Goal: Complete application form: Complete application form

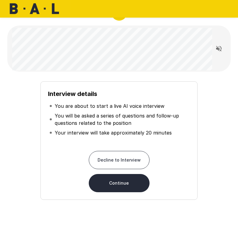
scroll to position [38, 0]
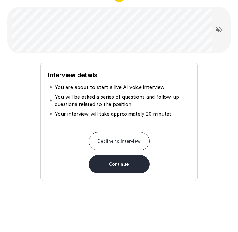
click at [111, 164] on button "Continue" at bounding box center [119, 164] width 61 height 18
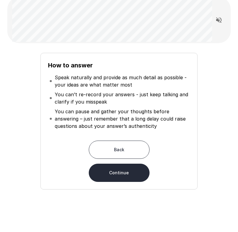
scroll to position [56, 0]
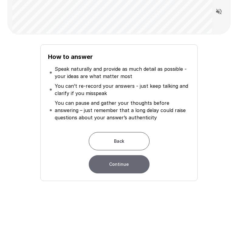
click at [123, 164] on button "Continue" at bounding box center [119, 164] width 61 height 18
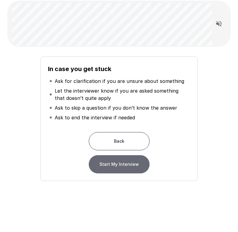
click at [133, 163] on button "Start My Interview" at bounding box center [119, 164] width 61 height 18
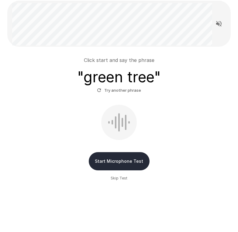
click at [130, 160] on button "Start Microphone Test" at bounding box center [119, 161] width 61 height 18
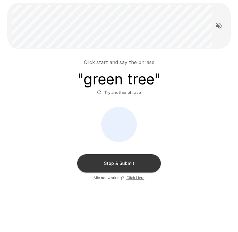
click at [131, 162] on button "Stop & Submit" at bounding box center [119, 163] width 84 height 18
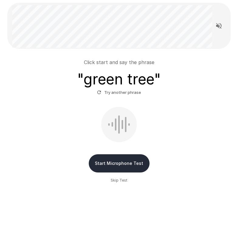
scroll to position [4, 0]
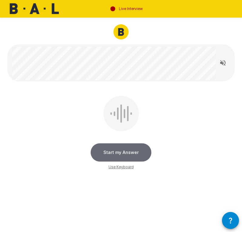
click at [136, 152] on button "Start my Answer" at bounding box center [121, 152] width 61 height 18
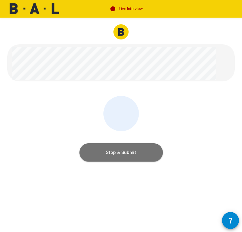
click at [136, 152] on button "Stop & Submit" at bounding box center [122, 152] width 84 height 18
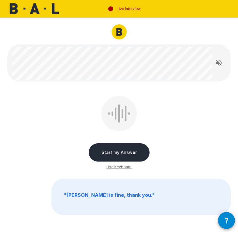
click at [136, 151] on button "Start my Answer" at bounding box center [119, 152] width 61 height 18
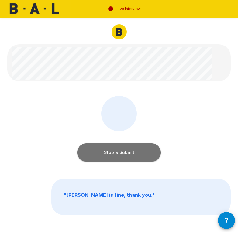
click at [136, 151] on button "Stop & Submit" at bounding box center [119, 152] width 84 height 18
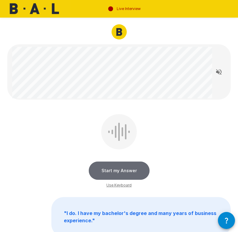
click at [113, 172] on button "Start my Answer" at bounding box center [119, 171] width 61 height 18
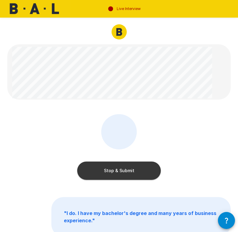
click at [113, 169] on button "Stop & Submit" at bounding box center [119, 171] width 84 height 18
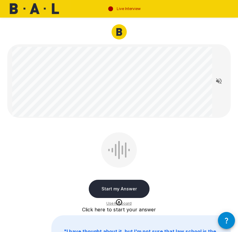
click at [114, 187] on button "Start my Answer" at bounding box center [119, 189] width 61 height 18
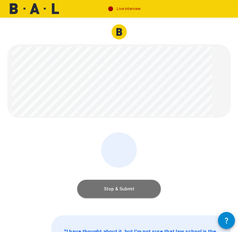
click at [118, 188] on button "Stop & Submit" at bounding box center [119, 189] width 84 height 18
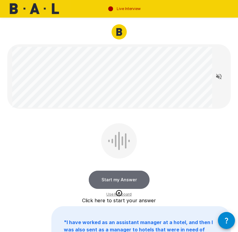
click at [143, 181] on button "Start my Answer" at bounding box center [119, 180] width 61 height 18
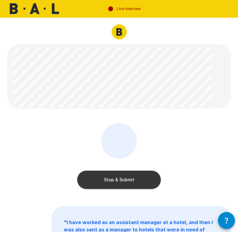
click at [141, 182] on button "Stop & Submit" at bounding box center [119, 180] width 84 height 18
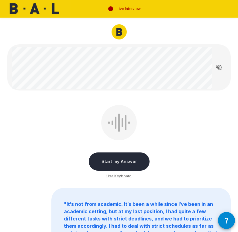
click at [119, 162] on button "Start my Answer" at bounding box center [119, 161] width 61 height 18
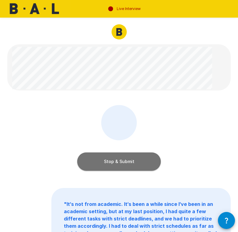
click at [119, 162] on button "Stop & Submit" at bounding box center [119, 161] width 84 height 18
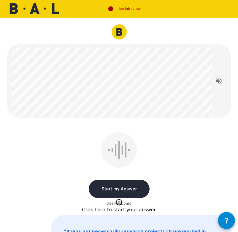
click at [130, 184] on button "Start my Answer" at bounding box center [119, 189] width 61 height 18
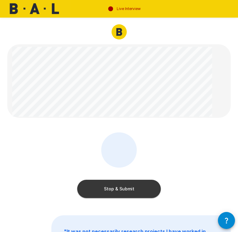
click at [131, 184] on button "Stop & Submit" at bounding box center [119, 189] width 84 height 18
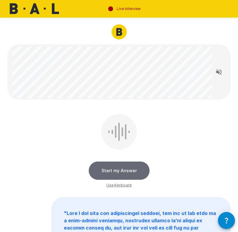
click at [134, 172] on button "Start my Answer" at bounding box center [119, 171] width 61 height 18
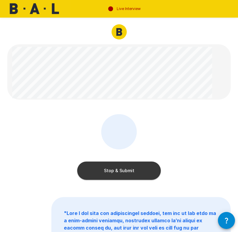
click at [134, 172] on button "Stop & Submit" at bounding box center [119, 171] width 84 height 18
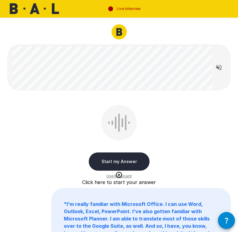
click at [116, 159] on button "Start my Answer" at bounding box center [119, 161] width 61 height 18
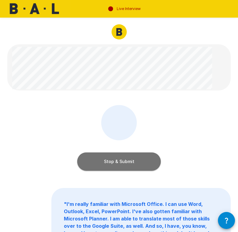
click at [152, 163] on button "Stop & Submit" at bounding box center [119, 161] width 84 height 18
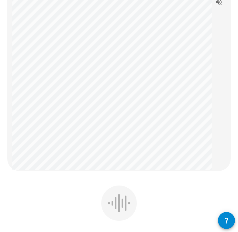
scroll to position [243, 0]
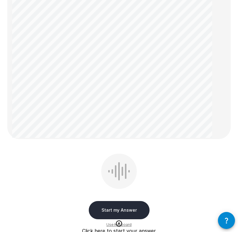
click at [121, 206] on button "Start my Answer" at bounding box center [119, 210] width 61 height 18
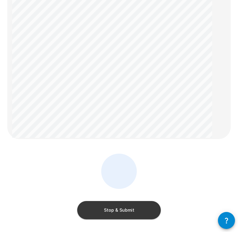
click at [129, 209] on button "Stop & Submit" at bounding box center [119, 210] width 84 height 18
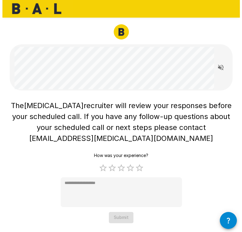
scroll to position [0, 0]
